Goal: Communication & Community: Answer question/provide support

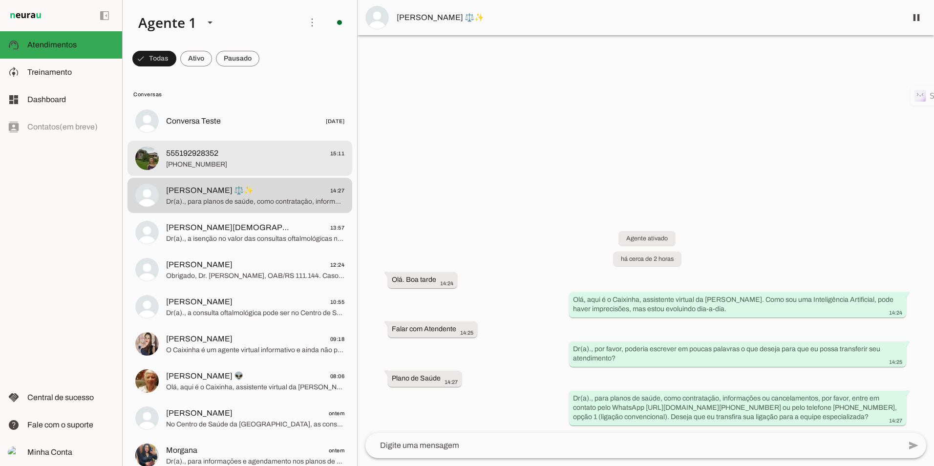
click at [223, 173] on md-item "555192928352 15:11 [PHONE_NUMBER]" at bounding box center [240, 158] width 225 height 35
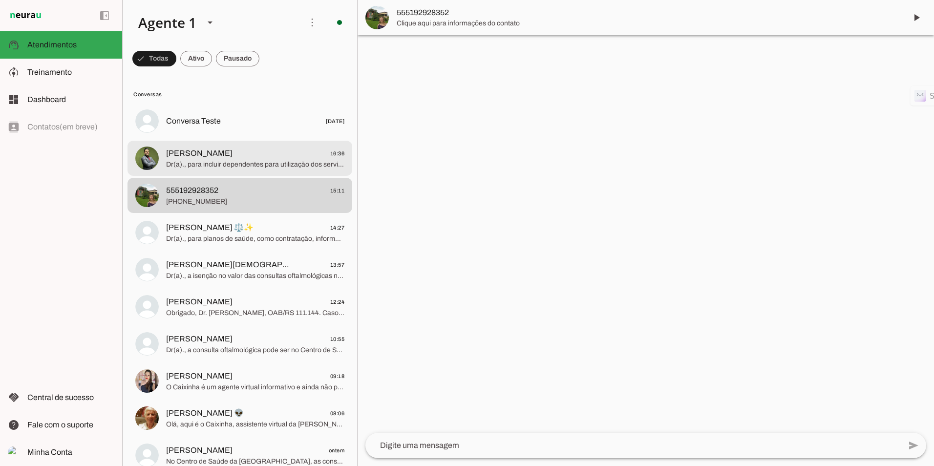
click at [211, 171] on md-item "[PERSON_NAME] 16:36 Dr(a)., para incluir dependentes para utilização dos serviç…" at bounding box center [240, 158] width 225 height 35
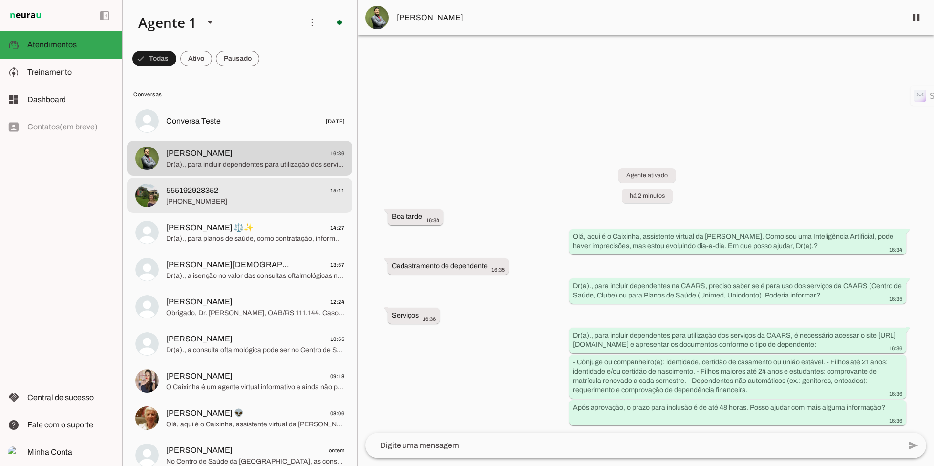
click at [244, 185] on span "555192928352 15:11" at bounding box center [255, 191] width 178 height 12
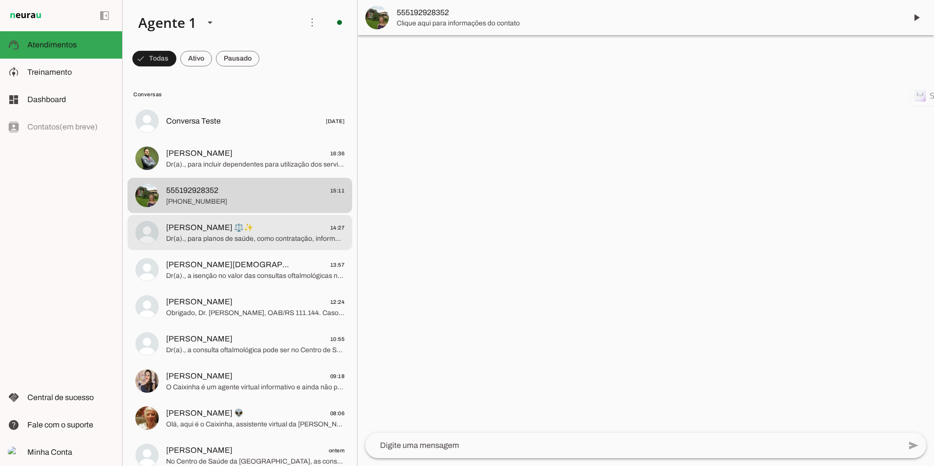
click at [237, 235] on span "Dr(a)., para planos de saúde, como contratação, informações ou cancelamentos, p…" at bounding box center [255, 239] width 178 height 10
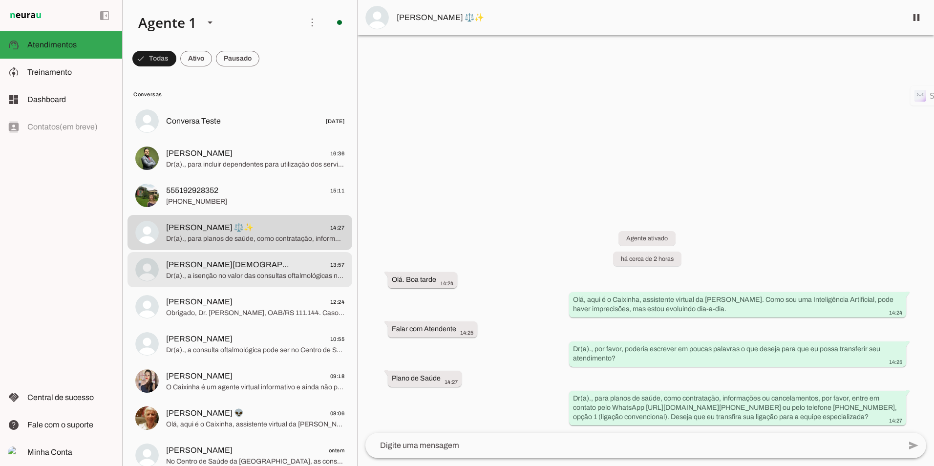
click at [223, 276] on span "Dr(a)., a isenção no valor das consultas oftalmológicas no Centro de Saúde da C…" at bounding box center [255, 276] width 178 height 10
